Goal: Task Accomplishment & Management: Complete application form

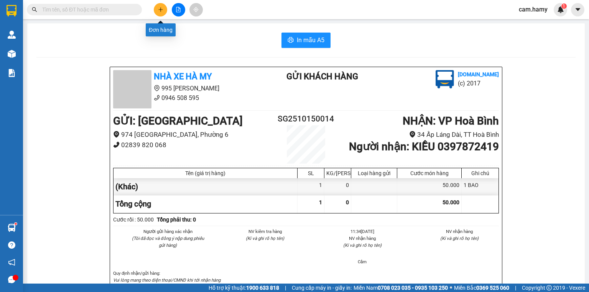
click at [162, 12] on icon "plus" at bounding box center [160, 9] width 5 height 5
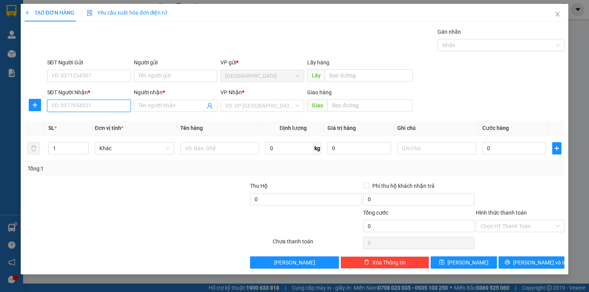
click at [110, 107] on input "SĐT Người Nhận *" at bounding box center [89, 106] width 84 height 12
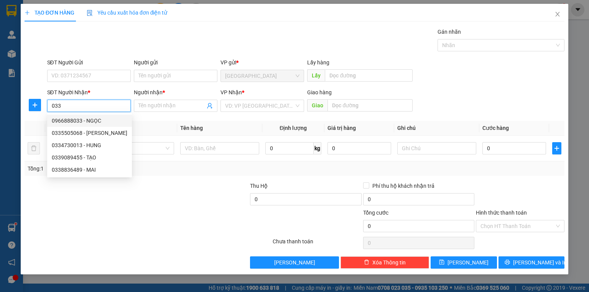
click at [97, 120] on div "0966888033 - NGỌC" at bounding box center [90, 121] width 76 height 8
type input "0966888033"
type input "NGỌC"
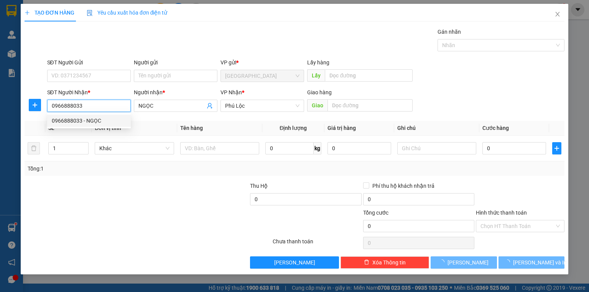
type input "70.000"
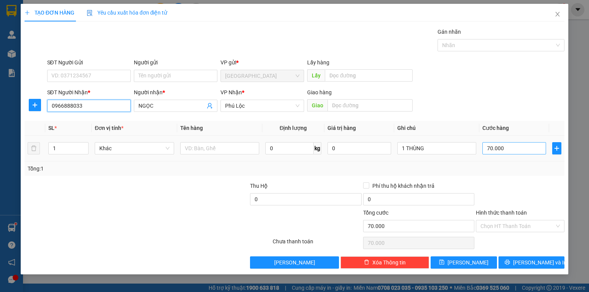
type input "0966888033"
click at [507, 150] on input "70.000" at bounding box center [514, 148] width 64 height 12
type input "0"
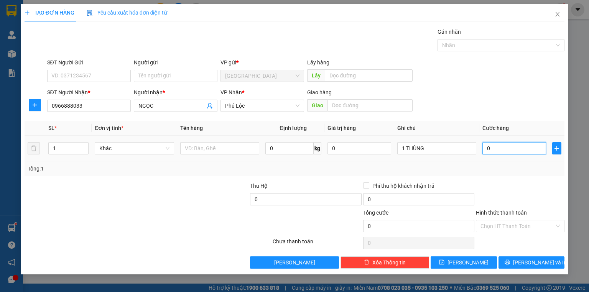
type input "8"
type input "080"
type input "80"
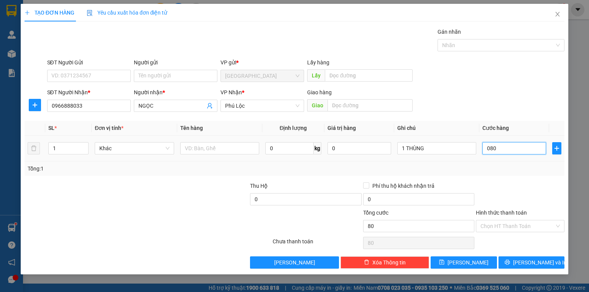
type input "080"
type input "80.000"
click at [500, 173] on div "Tổng: 1" at bounding box center [295, 168] width 540 height 15
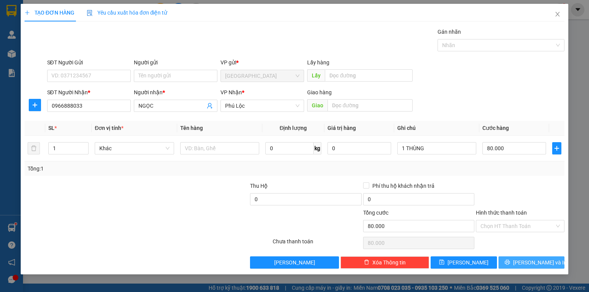
click at [510, 261] on icon "printer" at bounding box center [507, 262] width 5 height 5
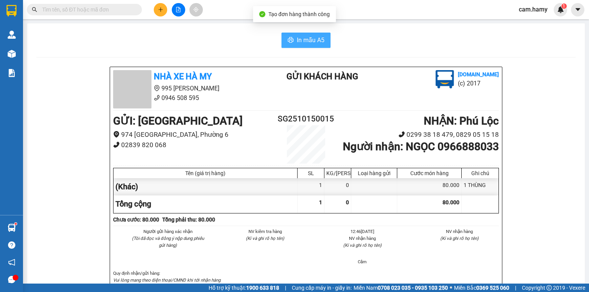
click at [302, 40] on span "In mẫu A5" at bounding box center [311, 40] width 28 height 10
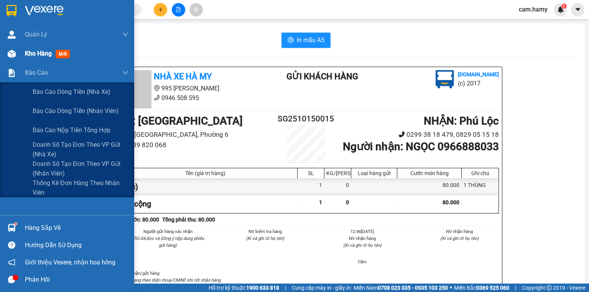
click at [24, 53] on div "Kho hàng mới" at bounding box center [67, 53] width 134 height 19
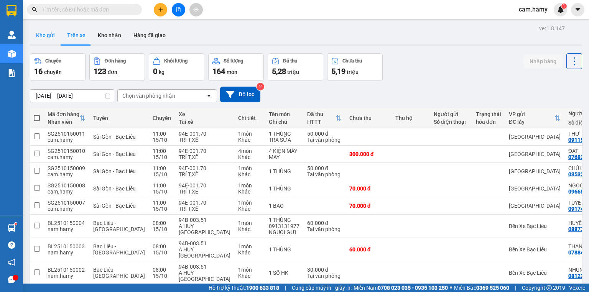
click at [44, 34] on button "Kho gửi" at bounding box center [45, 35] width 31 height 18
